Goal: Transaction & Acquisition: Purchase product/service

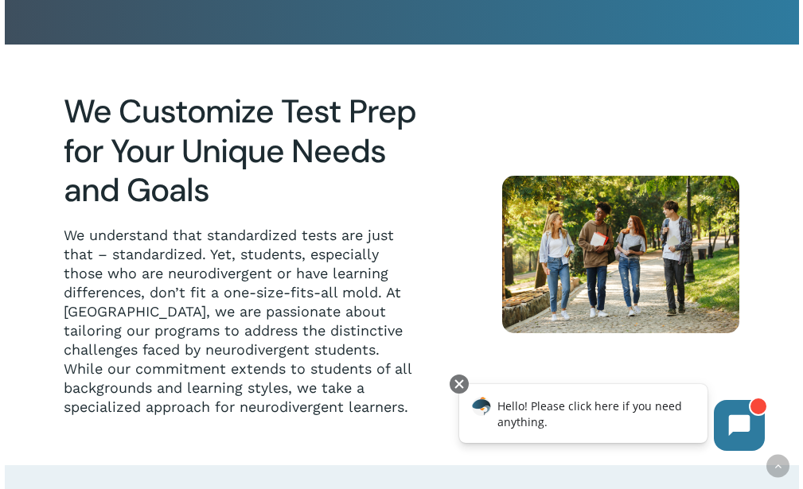
scroll to position [318, 0]
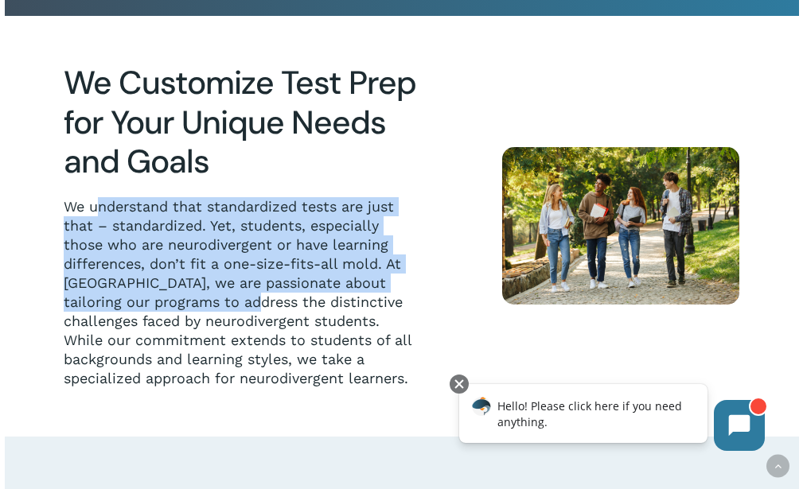
drag, startPoint x: 101, startPoint y: 210, endPoint x: 238, endPoint y: 296, distance: 161.6
click at [238, 296] on p "We understand that standardized tests are just that – standardized. Yet, studen…" at bounding box center [242, 292] width 357 height 191
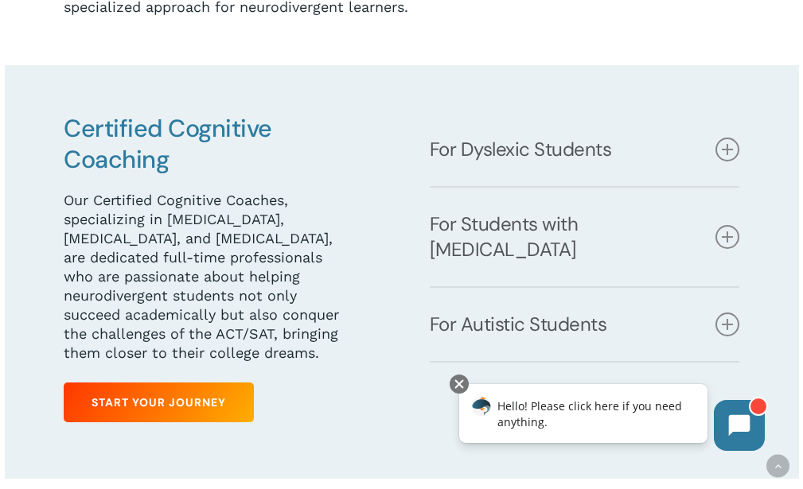
scroll to position [716, 0]
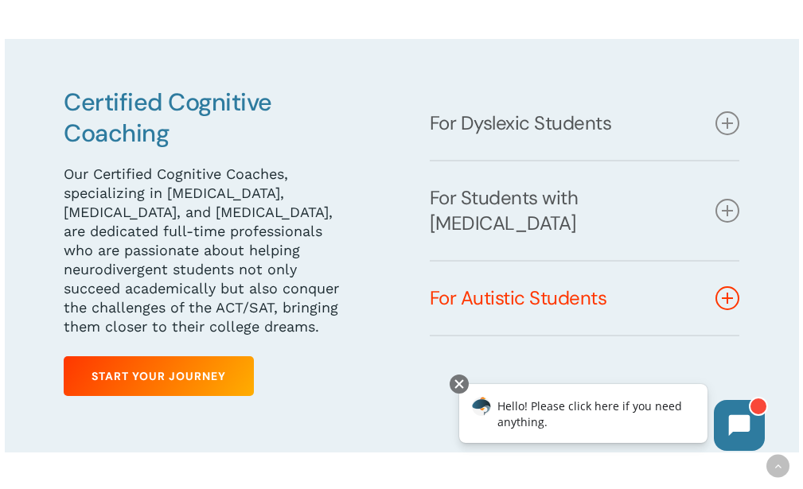
click at [736, 286] on icon at bounding box center [727, 298] width 24 height 24
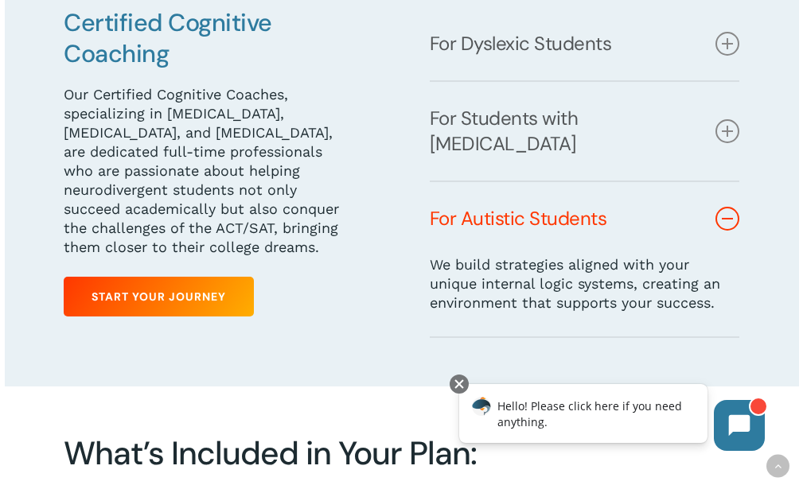
scroll to position [875, 0]
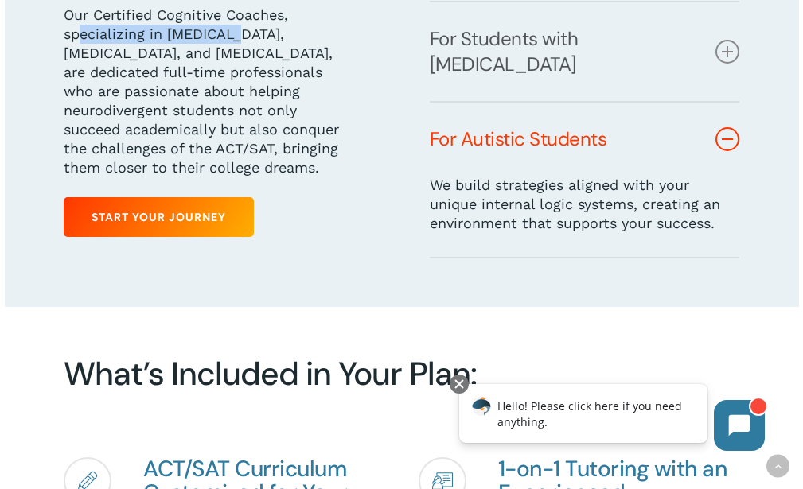
drag, startPoint x: 84, startPoint y: 41, endPoint x: 228, endPoint y: 39, distance: 144.8
click at [228, 39] on p "Our Certified Cognitive Coaches, specializing in [MEDICAL_DATA], [MEDICAL_DATA]…" at bounding box center [205, 92] width 283 height 172
click at [119, 53] on p "Our Certified Cognitive Coaches, specializing in [MEDICAL_DATA], [MEDICAL_DATA]…" at bounding box center [205, 92] width 283 height 172
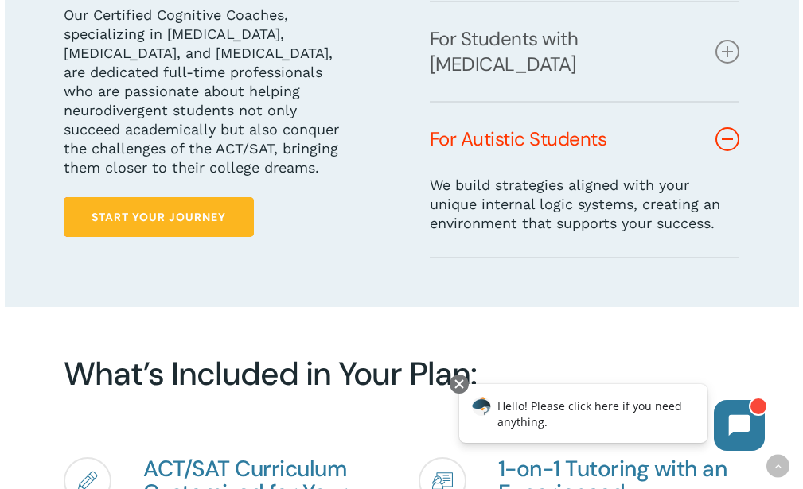
click at [142, 209] on link "Start Your Journey" at bounding box center [159, 217] width 190 height 40
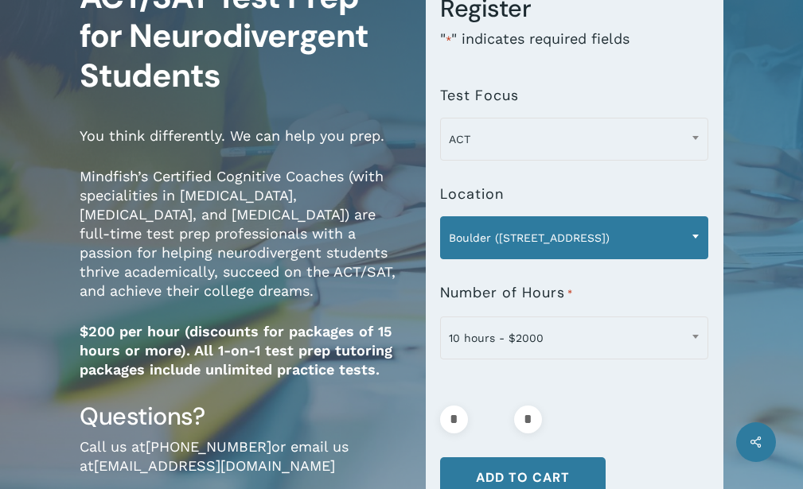
scroll to position [159, 0]
click at [505, 239] on span "Boulder ([STREET_ADDRESS])" at bounding box center [574, 237] width 267 height 33
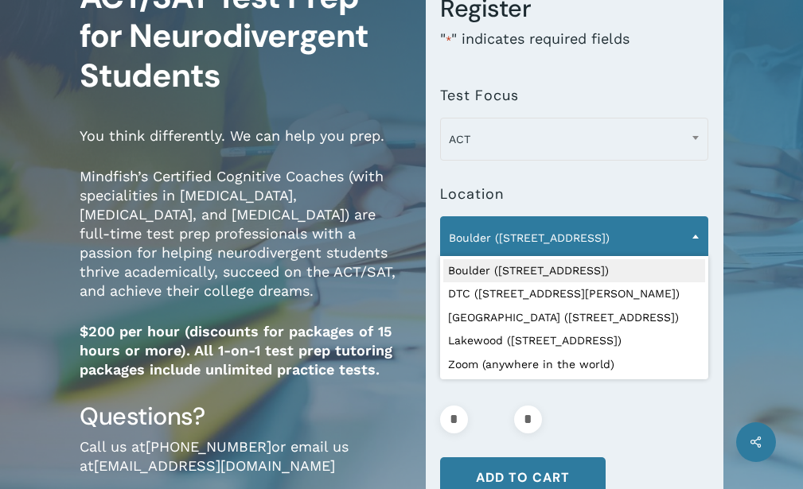
scroll to position [0, 0]
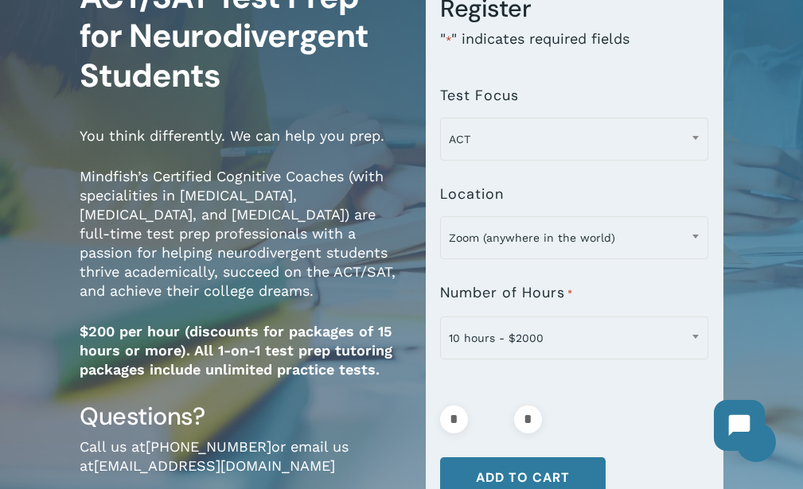
select select "**********"
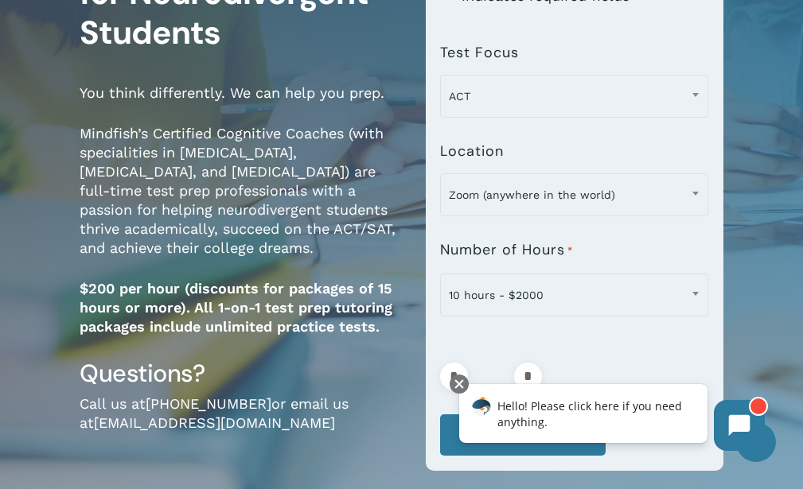
scroll to position [239, 0]
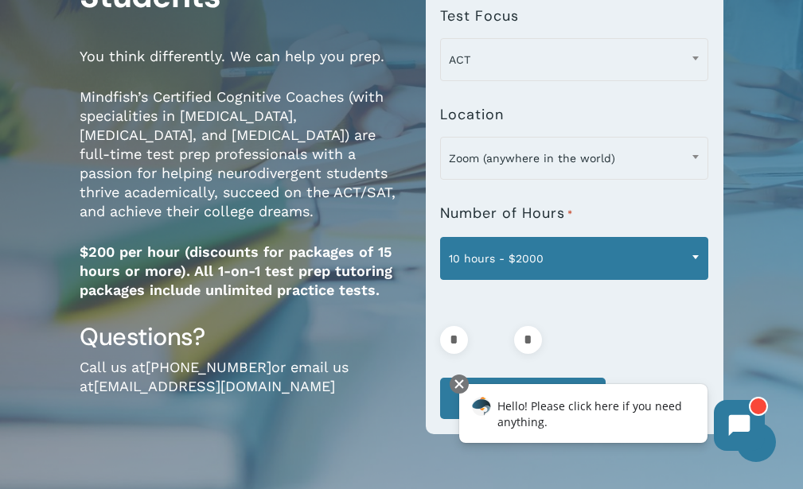
click at [450, 267] on span "10 hours - $2000" at bounding box center [574, 258] width 267 height 33
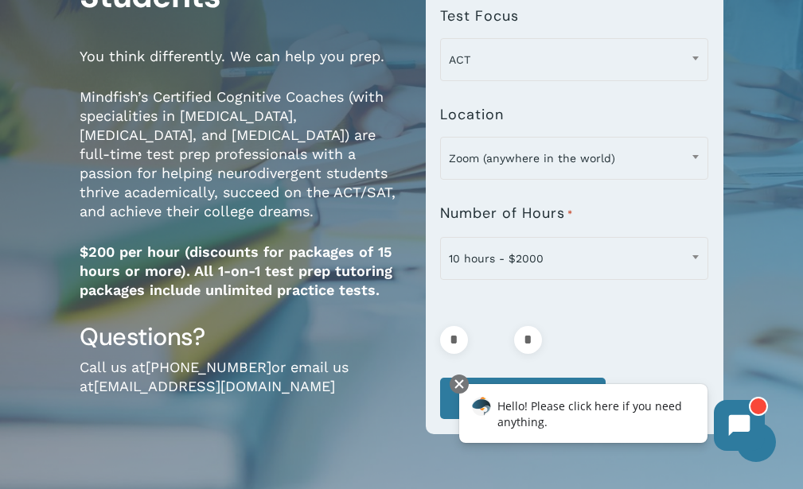
click at [314, 300] on p "$200 per hour (discounts for packages of 15 hours or more). All 1-on-1 test pre…" at bounding box center [241, 282] width 322 height 79
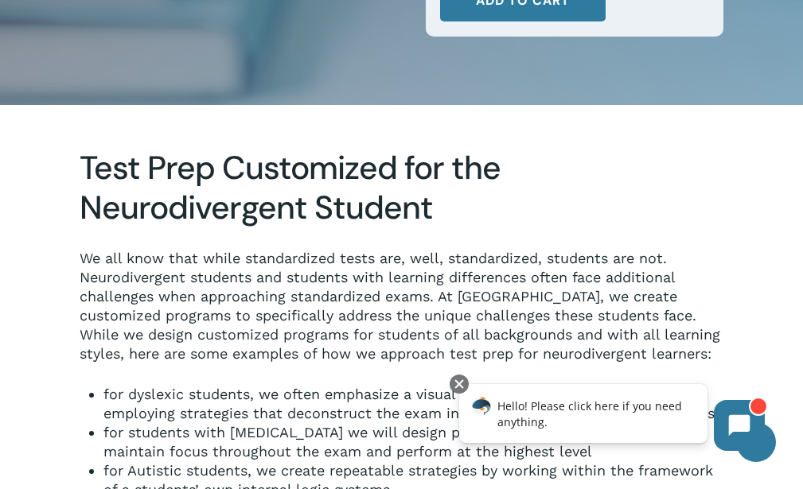
scroll to position [716, 0]
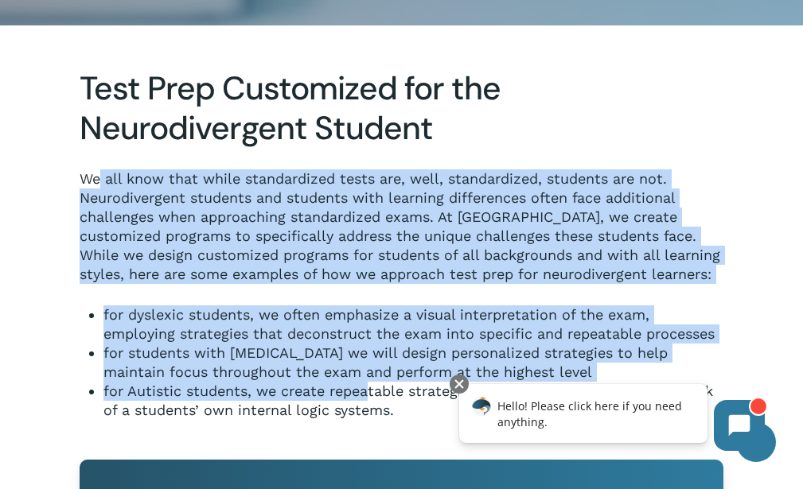
drag, startPoint x: 100, startPoint y: 181, endPoint x: 368, endPoint y: 386, distance: 337.1
click at [368, 386] on div "We all know that while standardized tests are, well, standardized, students are…" at bounding box center [402, 295] width 644 height 251
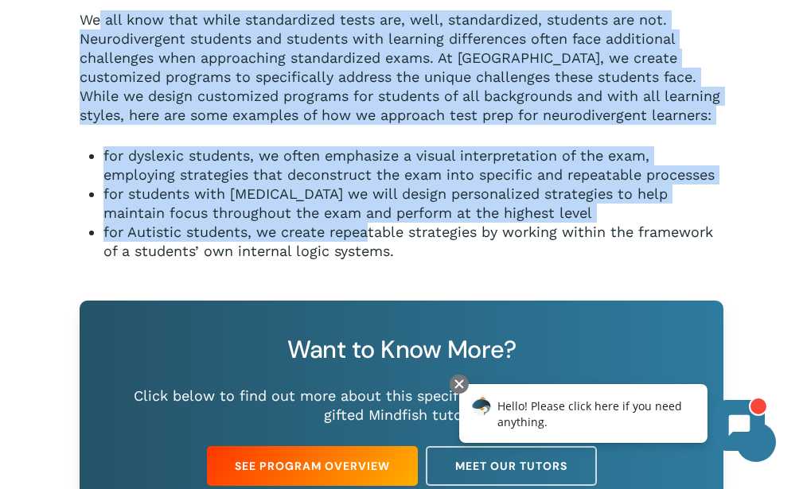
click at [324, 233] on li "for Autistic students, we create repeatable strategies by working within the fr…" at bounding box center [413, 242] width 620 height 38
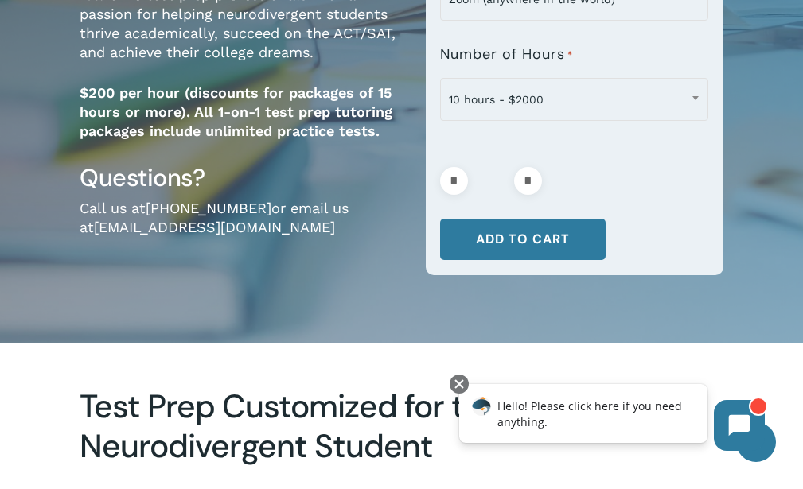
scroll to position [159, 0]
